Goal: Download file/media

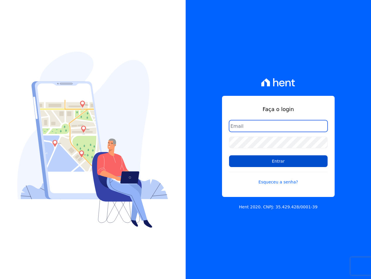
type input "[EMAIL_ADDRESS][DOMAIN_NAME]"
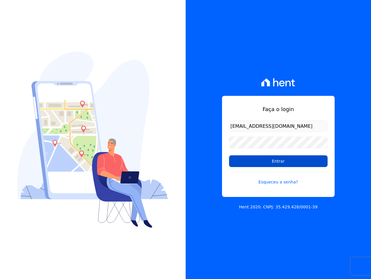
click at [263, 163] on input "Entrar" at bounding box center [278, 161] width 98 height 12
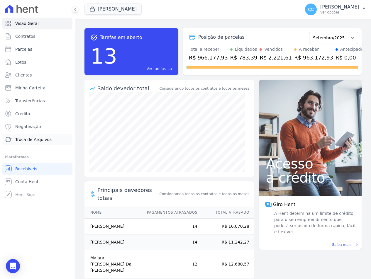
click at [31, 139] on span "Troca de Arquivos" at bounding box center [33, 140] width 36 height 6
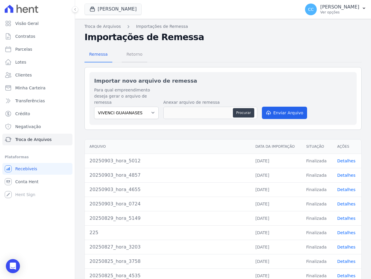
click at [129, 57] on span "Retorno" at bounding box center [134, 54] width 23 height 12
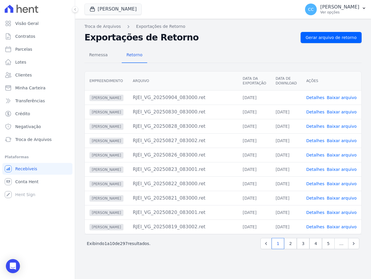
click at [346, 98] on link "Baixar arquivo" at bounding box center [341, 97] width 30 height 5
click at [123, 12] on button "[PERSON_NAME]" at bounding box center [112, 9] width 57 height 11
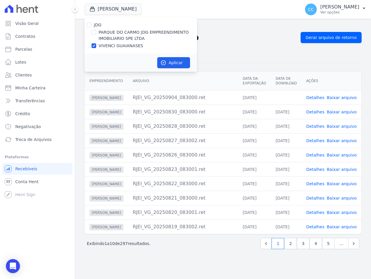
click at [126, 33] on label "PARQUE DO CARMO JDG EMPREENDIMENTO IMOBILIARIO SPE LTDA" at bounding box center [147, 35] width 98 height 12
click at [96, 33] on input "PARQUE DO CARMO JDG EMPREENDIMENTO IMOBILIARIO SPE LTDA" at bounding box center [93, 32] width 5 height 5
checkbox input "true"
click at [118, 45] on label "VIVENCI GUAIANASES" at bounding box center [120, 46] width 45 height 6
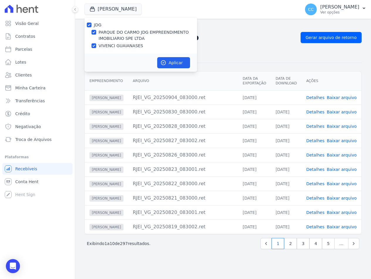
click at [96, 45] on input "VIVENCI GUAIANASES" at bounding box center [93, 45] width 5 height 5
checkbox input "false"
click at [170, 66] on button "Aplicar" at bounding box center [173, 62] width 33 height 11
